Goal: Information Seeking & Learning: Learn about a topic

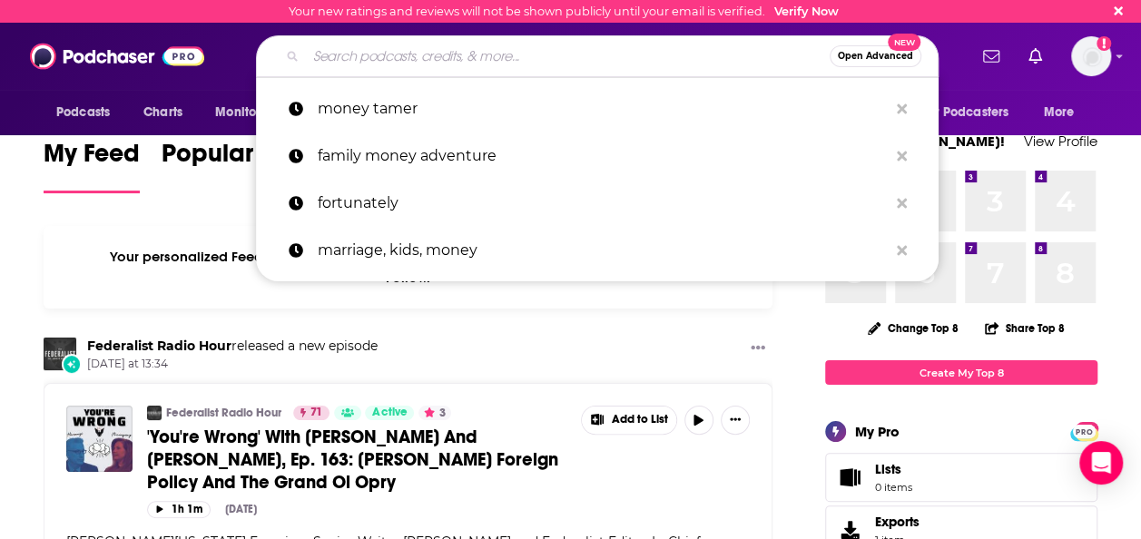
click at [484, 70] on input "Search podcasts, credits, & more..." at bounding box center [568, 56] width 524 height 29
paste input "The Experience Edge podcas"
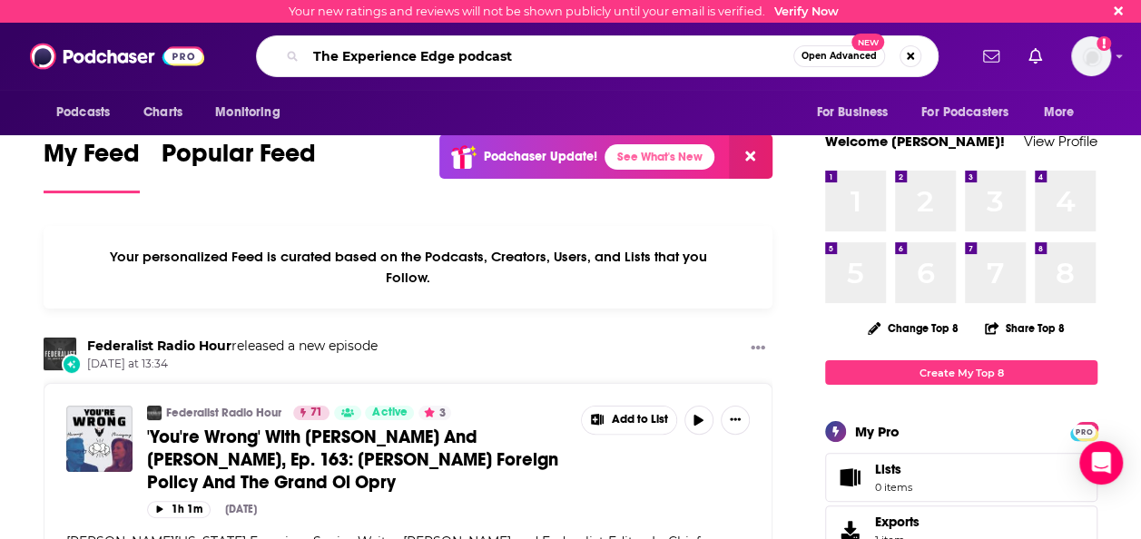
type input "The Experience Edge podcast"
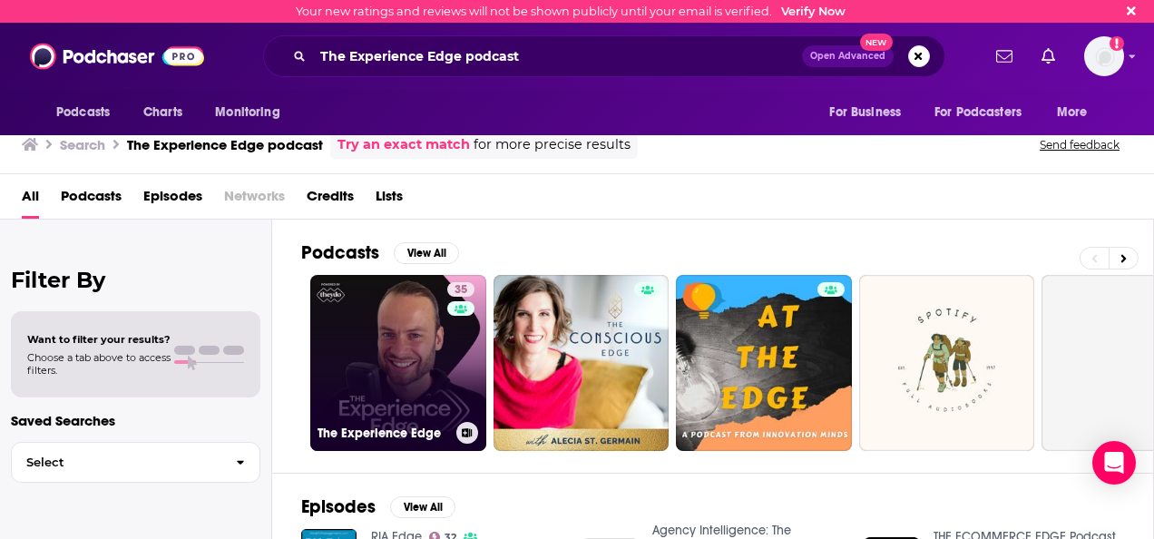
click at [399, 338] on link "35 The Experience Edge" at bounding box center [398, 363] width 176 height 176
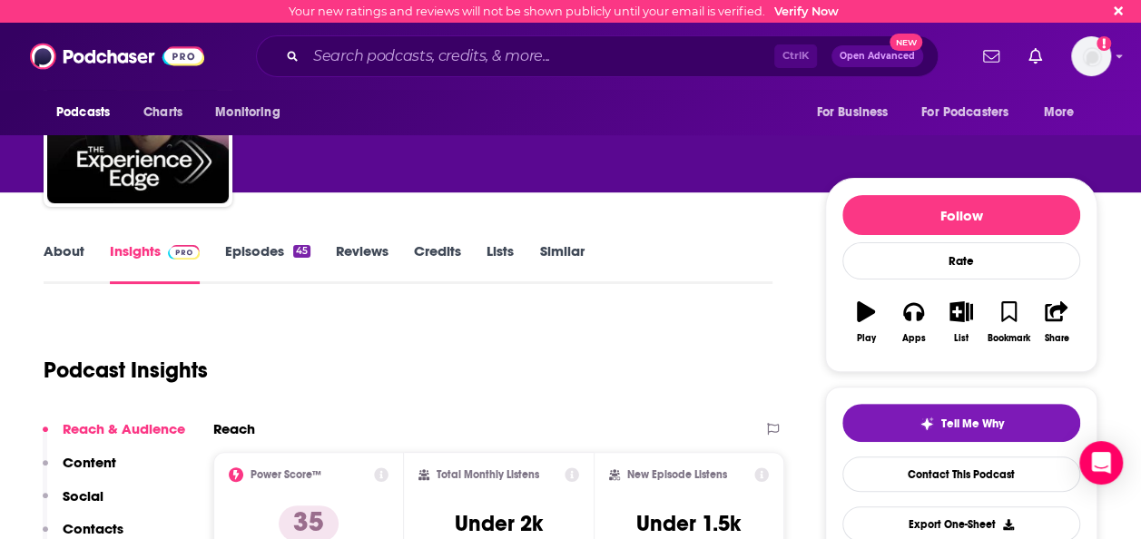
scroll to position [363, 0]
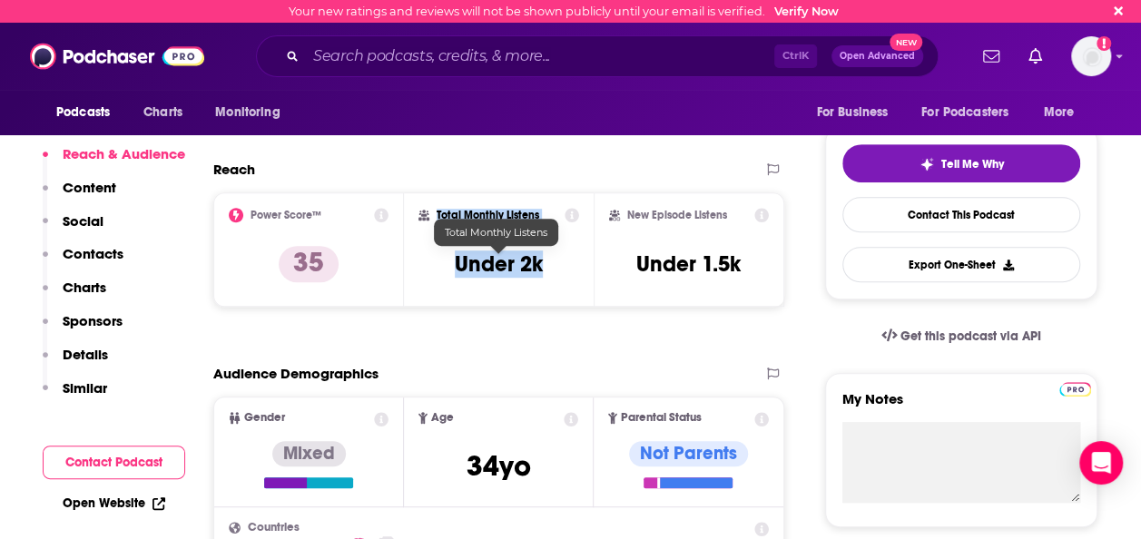
drag, startPoint x: 432, startPoint y: 209, endPoint x: 557, endPoint y: 270, distance: 139.2
click at [557, 270] on div "Total Monthly Listens Under 2k" at bounding box center [499, 249] width 162 height 83
copy div "Total Monthly Listens Under 2k"
